Goal: Task Accomplishment & Management: Complete application form

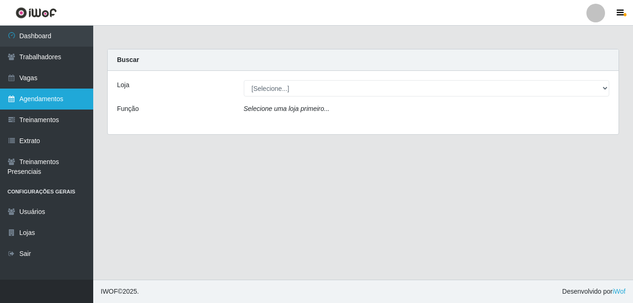
click at [56, 103] on link "Agendamentos" at bounding box center [46, 99] width 93 height 21
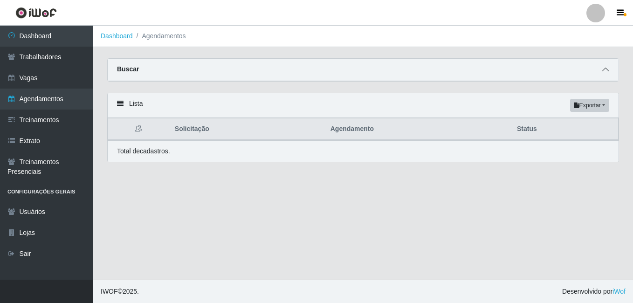
click at [602, 65] on span at bounding box center [605, 69] width 11 height 11
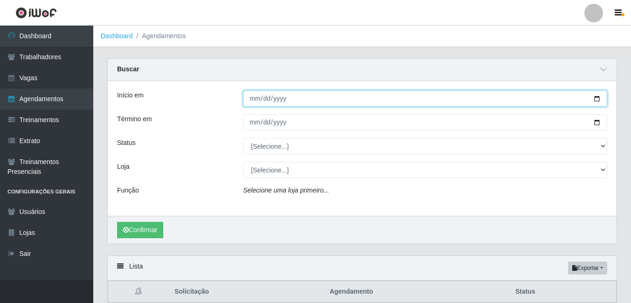
click at [264, 100] on input "Início em" at bounding box center [425, 98] width 364 height 16
click at [255, 99] on input "Início em" at bounding box center [425, 98] width 364 height 16
type input "[DATE]"
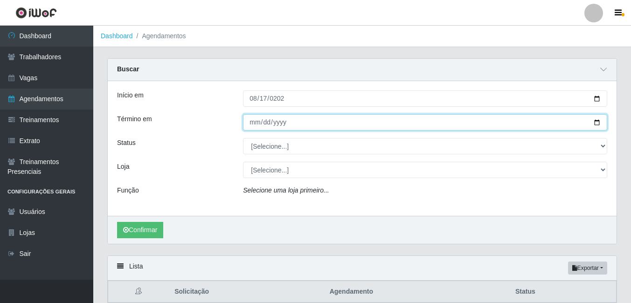
click at [257, 123] on input "Término em" at bounding box center [425, 122] width 364 height 16
click at [254, 126] on input "Término em" at bounding box center [425, 122] width 364 height 16
type input "[DATE]"
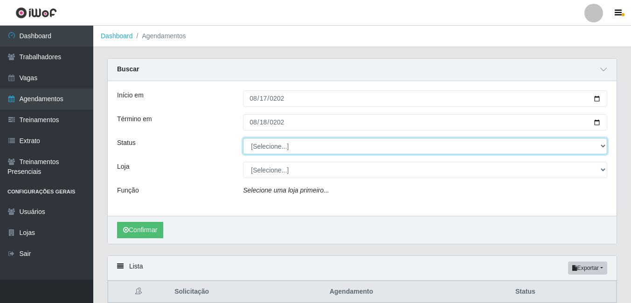
click at [264, 144] on select "[Selecione...] AGENDADO AGUARDANDO LIBERAR EM ANDAMENTO EM REVISÃO FINALIZADO C…" at bounding box center [425, 146] width 364 height 16
select select "AGENDADO"
click at [243, 138] on select "[Selecione...] AGENDADO AGUARDANDO LIBERAR EM ANDAMENTO EM REVISÃO FINALIZADO C…" at bounding box center [425, 146] width 364 height 16
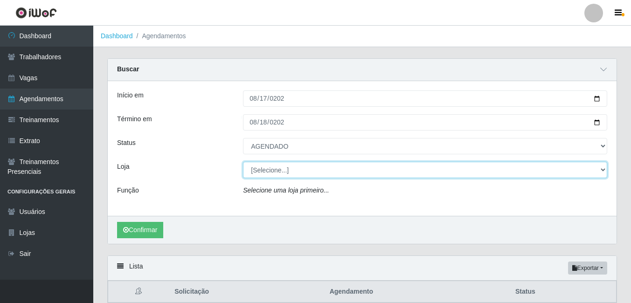
click at [280, 168] on select "[Selecione...] Bemais Supermercados - B7 Oitizeiro" at bounding box center [425, 170] width 364 height 16
select select "411"
click at [243, 162] on select "[Selecione...] Bemais Supermercados - B7 Oitizeiro" at bounding box center [425, 170] width 364 height 16
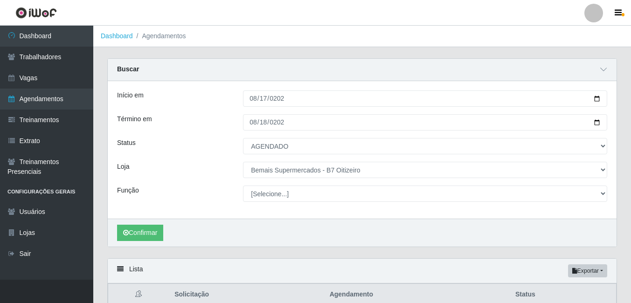
click at [133, 244] on div "Confirmar" at bounding box center [362, 233] width 509 height 28
click at [134, 235] on button "Confirmar" at bounding box center [140, 233] width 46 height 16
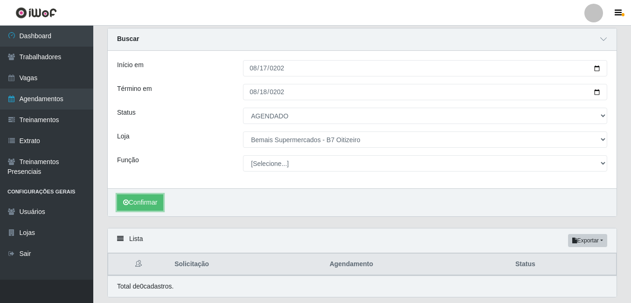
scroll to position [60, 0]
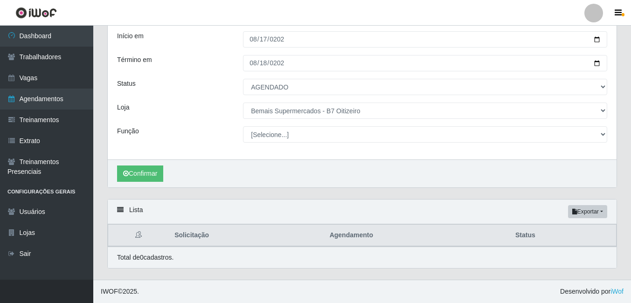
click at [325, 74] on div "Início em [DATE] Término em [DATE] Status [Selecione...] AGENDADO AGUARDANDO LI…" at bounding box center [362, 91] width 509 height 138
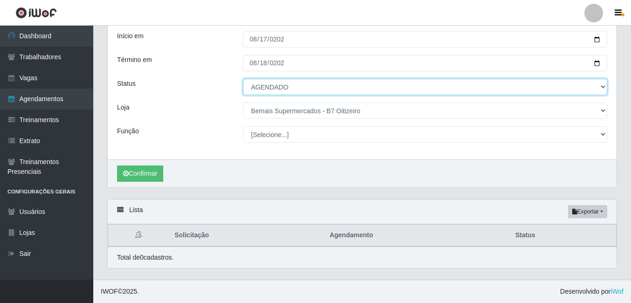
click at [322, 85] on select "[Selecione...] AGENDADO AGUARDANDO LIBERAR EM ANDAMENTO EM REVISÃO FINALIZADO C…" at bounding box center [425, 87] width 364 height 16
select select "FINALIZADO"
click at [243, 79] on select "[Selecione...] AGENDADO AGUARDANDO LIBERAR EM ANDAMENTO EM REVISÃO FINALIZADO C…" at bounding box center [425, 87] width 364 height 16
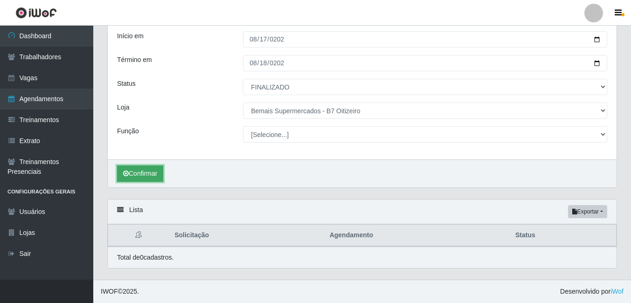
click at [143, 174] on button "Confirmar" at bounding box center [140, 174] width 46 height 16
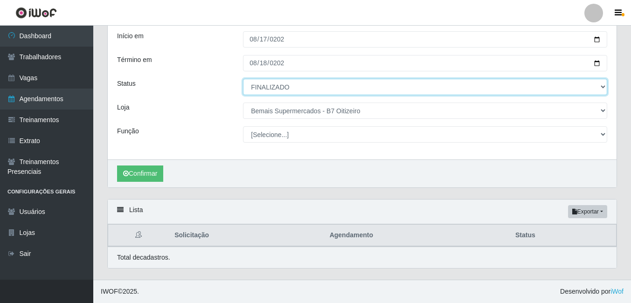
click at [251, 85] on select "[Selecione...] AGENDADO AGUARDANDO LIBERAR EM ANDAMENTO EM REVISÃO FINALIZADO C…" at bounding box center [425, 87] width 364 height 16
click at [273, 80] on select "[Selecione...] AGENDADO AGUARDANDO LIBERAR EM ANDAMENTO EM REVISÃO FINALIZADO C…" at bounding box center [425, 87] width 364 height 16
click at [243, 79] on select "[Selecione...] AGENDADO AGUARDANDO LIBERAR EM ANDAMENTO EM REVISÃO FINALIZADO C…" at bounding box center [425, 87] width 364 height 16
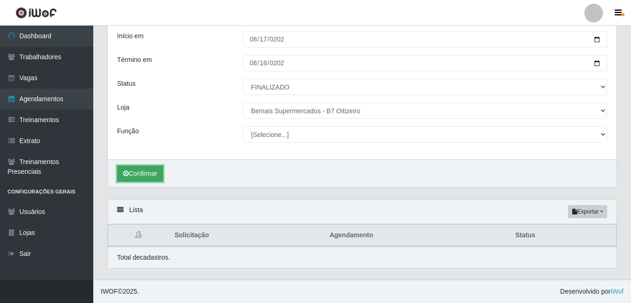
click at [134, 170] on button "Confirmar" at bounding box center [140, 174] width 46 height 16
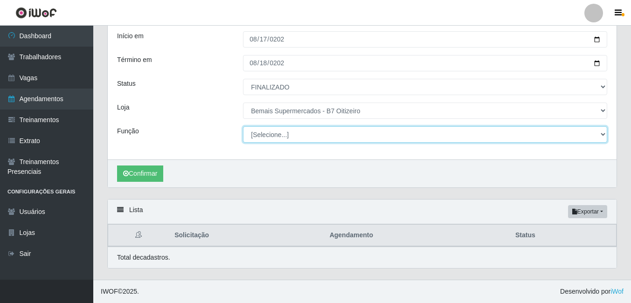
click at [274, 136] on select "[Selecione...] ASG ASG + ASG ++ Auxiliar de Estacionamento Auxiliar de Estacion…" at bounding box center [425, 134] width 364 height 16
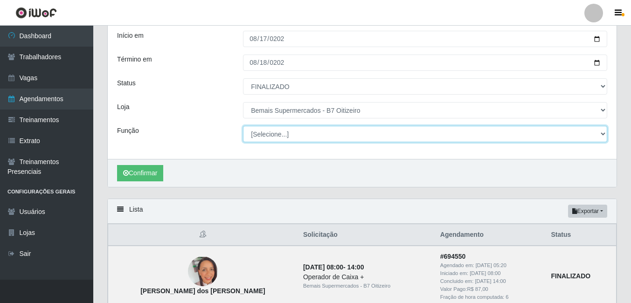
scroll to position [246, 0]
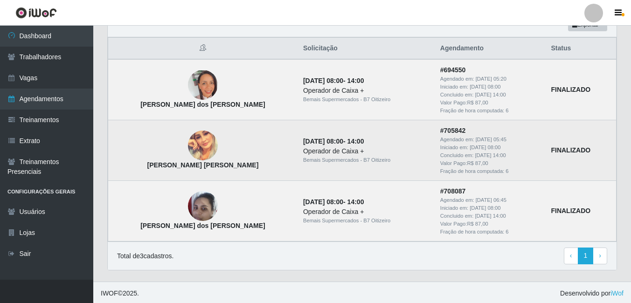
click at [193, 142] on img at bounding box center [203, 146] width 30 height 30
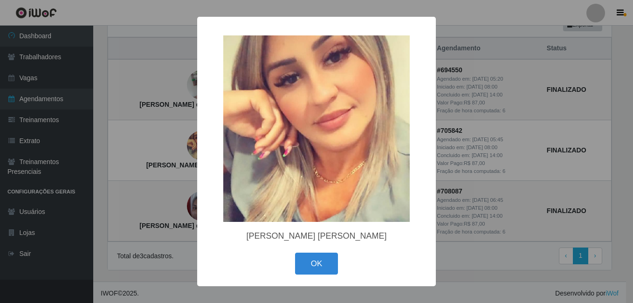
click at [149, 134] on div "× [PERSON_NAME] [PERSON_NAME] OK Cancel" at bounding box center [316, 151] width 633 height 303
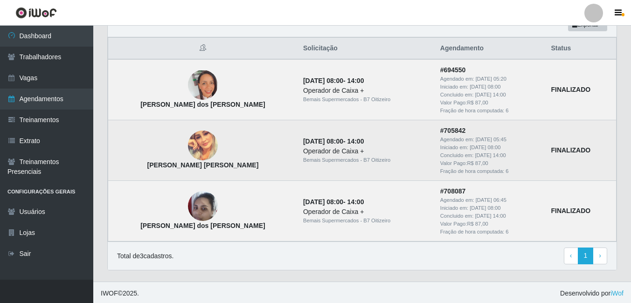
click at [201, 146] on img at bounding box center [203, 146] width 30 height 30
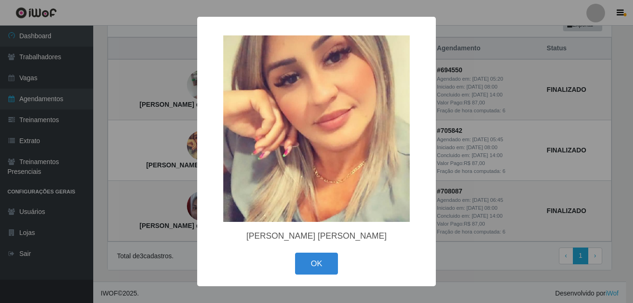
click at [144, 138] on div "× [PERSON_NAME] [PERSON_NAME] OK Cancel" at bounding box center [316, 151] width 633 height 303
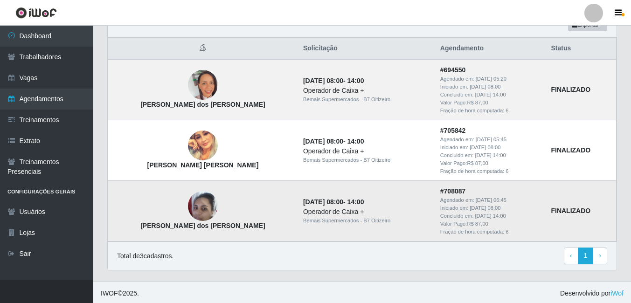
click at [192, 207] on img at bounding box center [203, 207] width 30 height 40
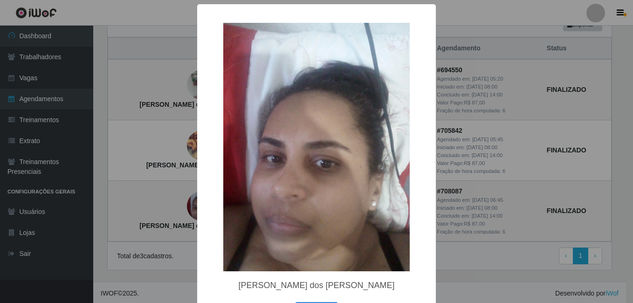
click at [159, 155] on div "× [PERSON_NAME] dos [PERSON_NAME] OK Cancel" at bounding box center [316, 151] width 633 height 303
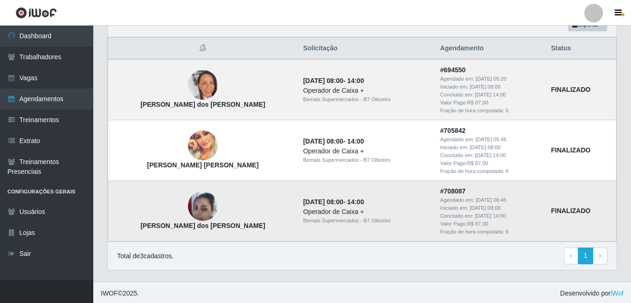
click at [192, 208] on img at bounding box center [203, 207] width 30 height 40
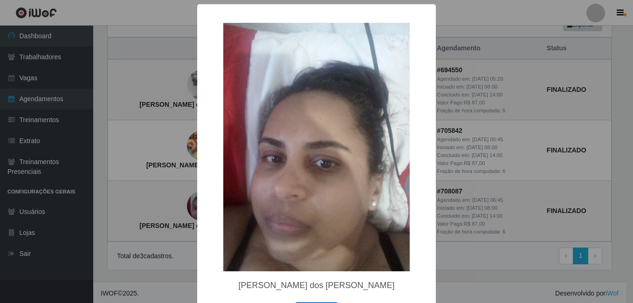
click at [174, 207] on div "× [PERSON_NAME] dos [PERSON_NAME] OK Cancel" at bounding box center [316, 151] width 633 height 303
